Goal: Task Accomplishment & Management: Use online tool/utility

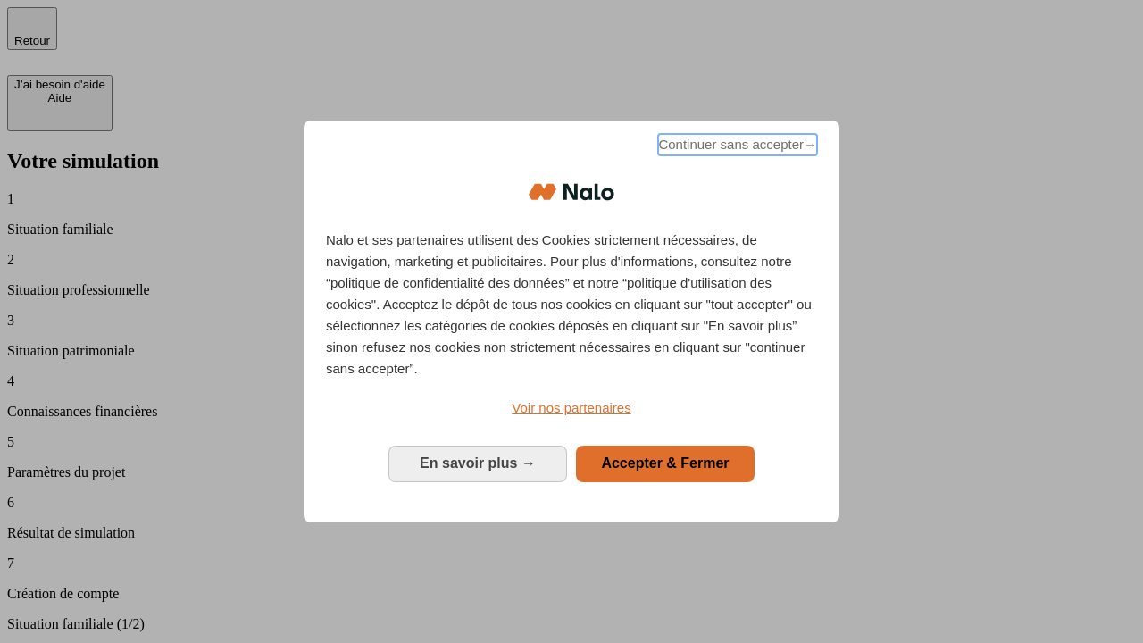
click at [736, 147] on span "Continuer sans accepter →" at bounding box center [737, 144] width 159 height 21
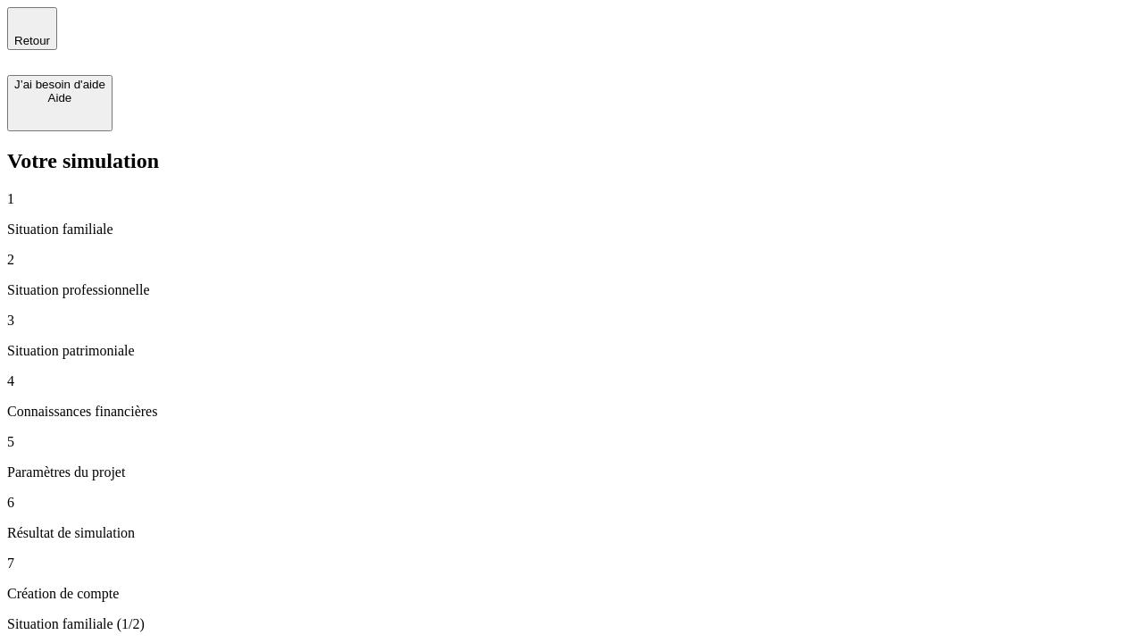
type input "30 000"
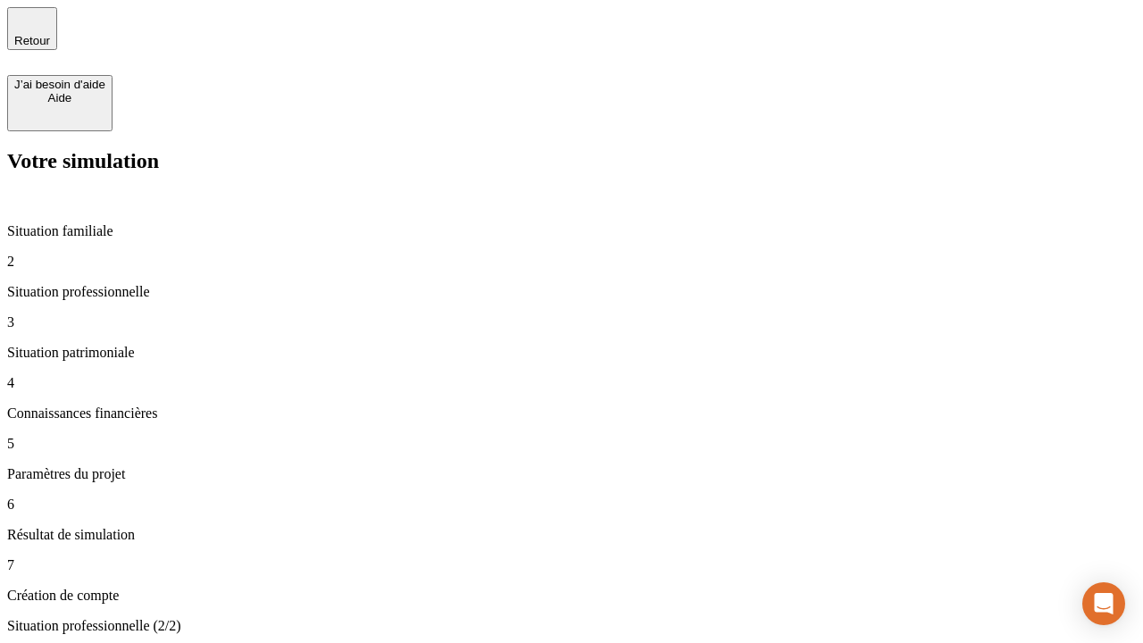
type input "40 000"
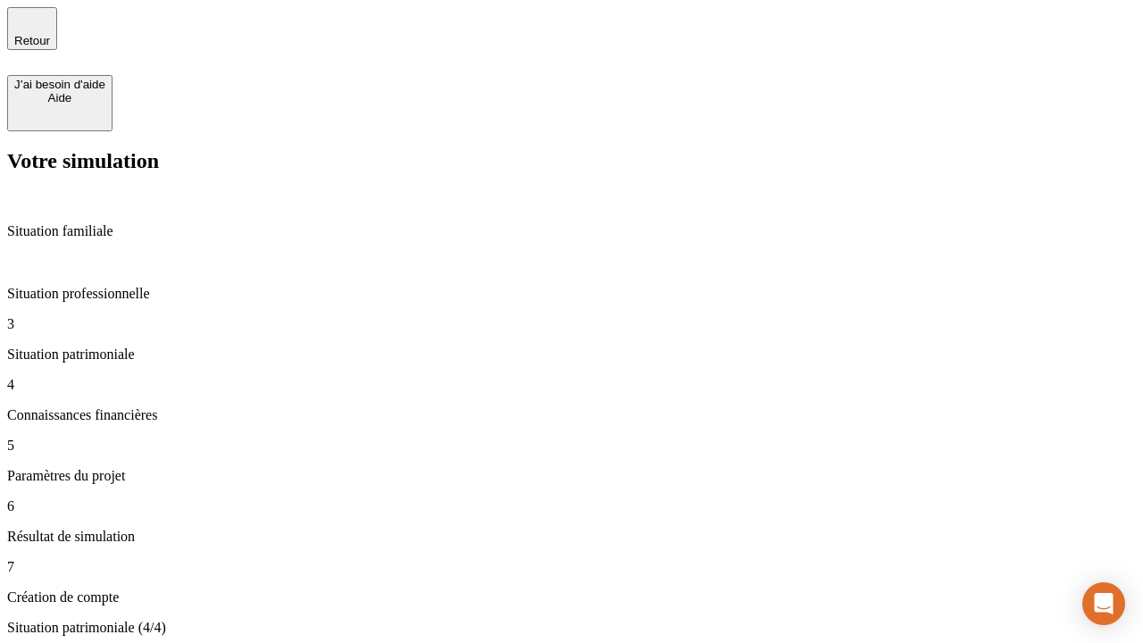
type input "1 100"
type input "20"
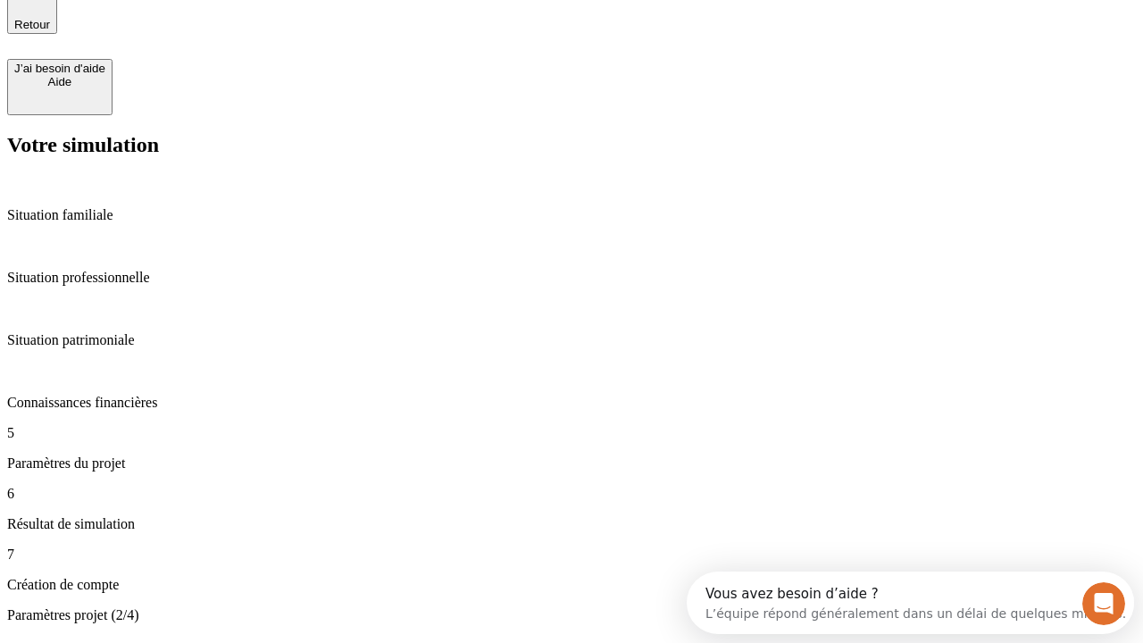
type input "40"
type input "50 000"
type input "640"
